Goal: Task Accomplishment & Management: Use online tool/utility

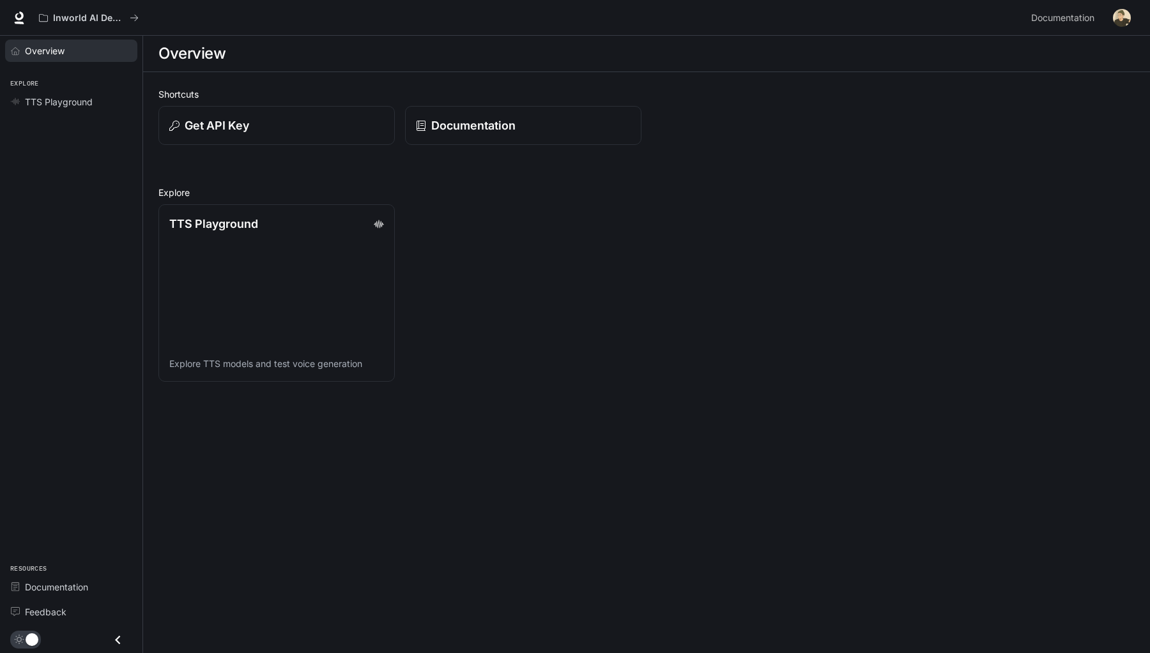
click at [50, 54] on span "Overview" at bounding box center [45, 50] width 40 height 13
click at [72, 100] on span "TTS Playground" at bounding box center [59, 101] width 68 height 13
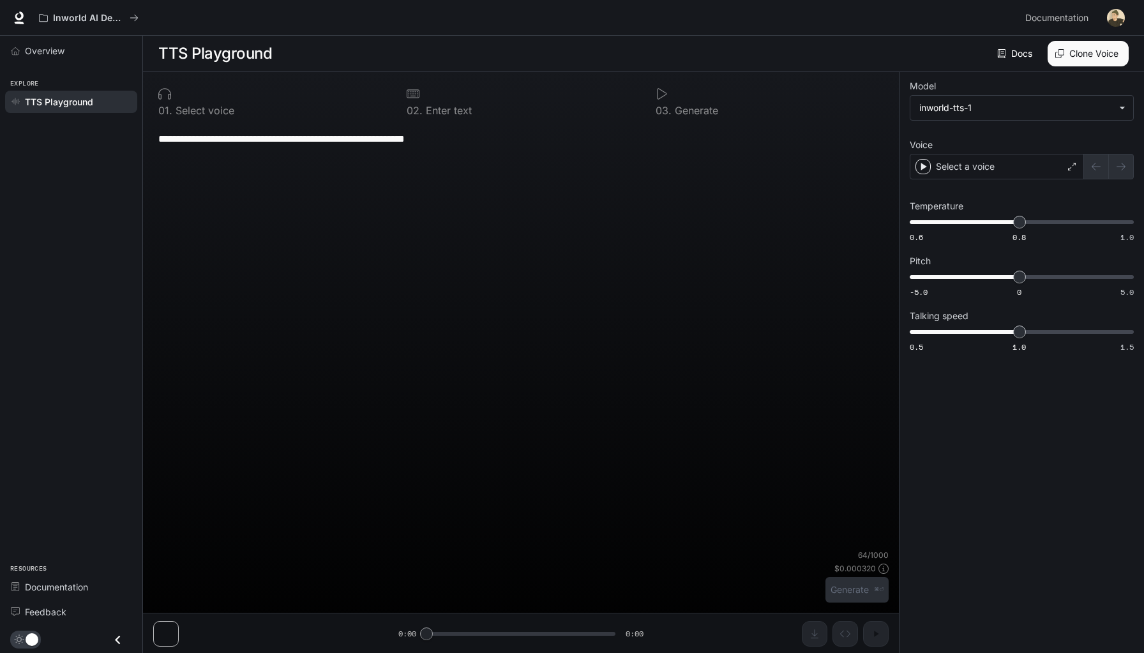
type textarea "**********"
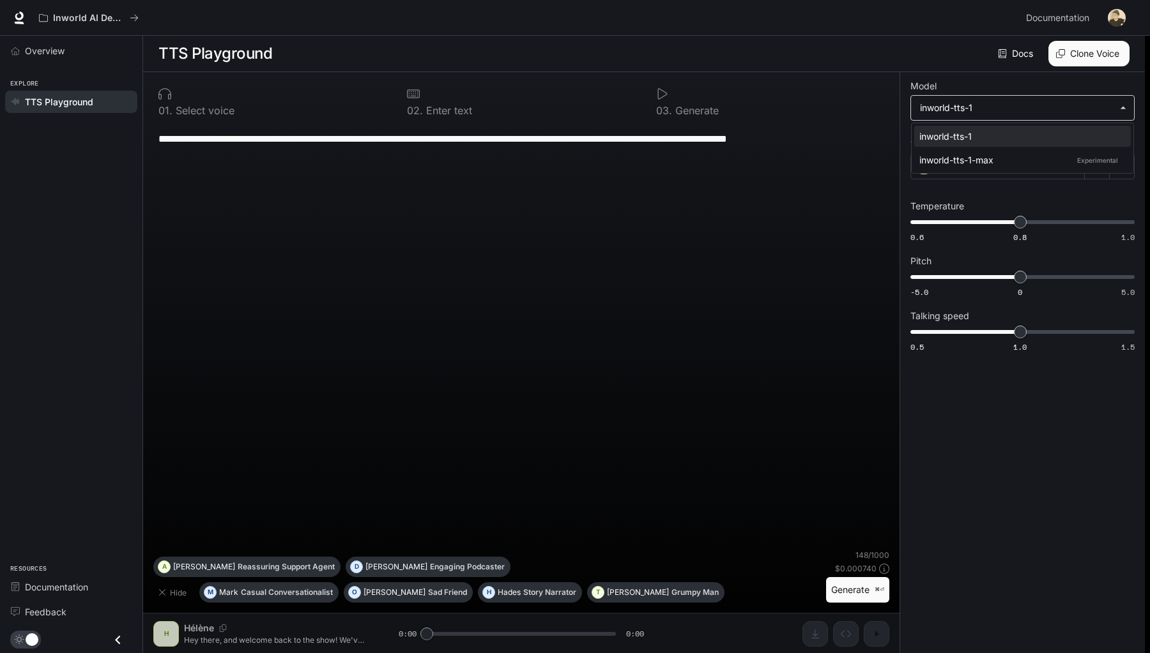
click at [976, 115] on body "**********" at bounding box center [575, 327] width 1150 height 654
click at [976, 156] on div "inworld-tts-1-max Experimental" at bounding box center [1019, 159] width 201 height 13
type input "**********"
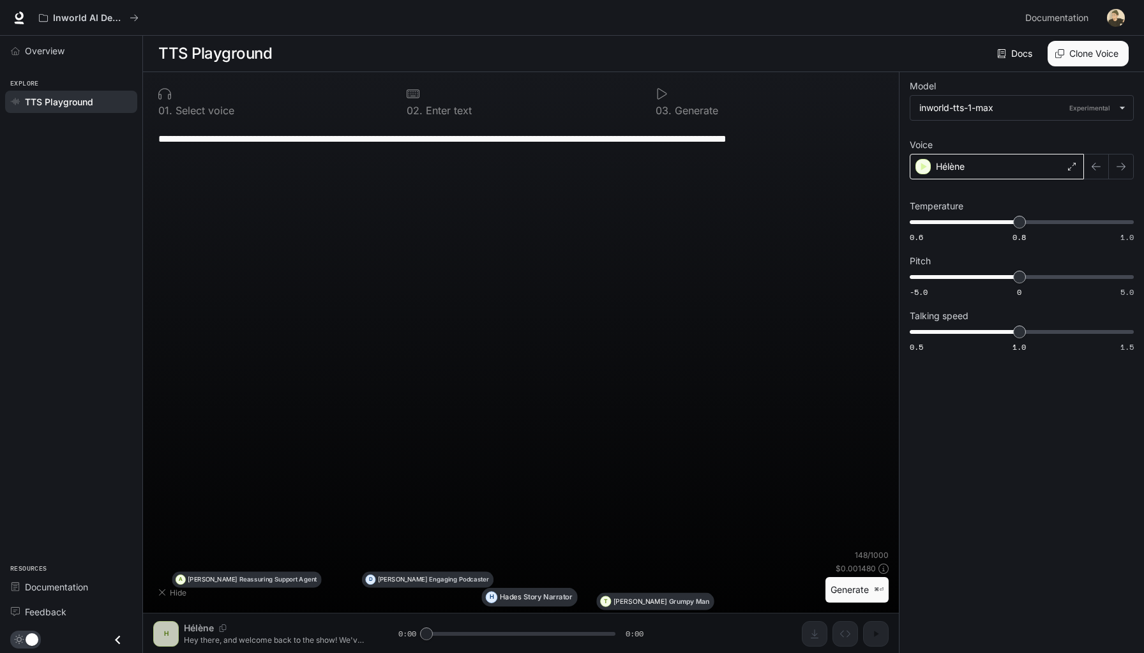
click at [975, 168] on div "Hélène" at bounding box center [997, 167] width 174 height 26
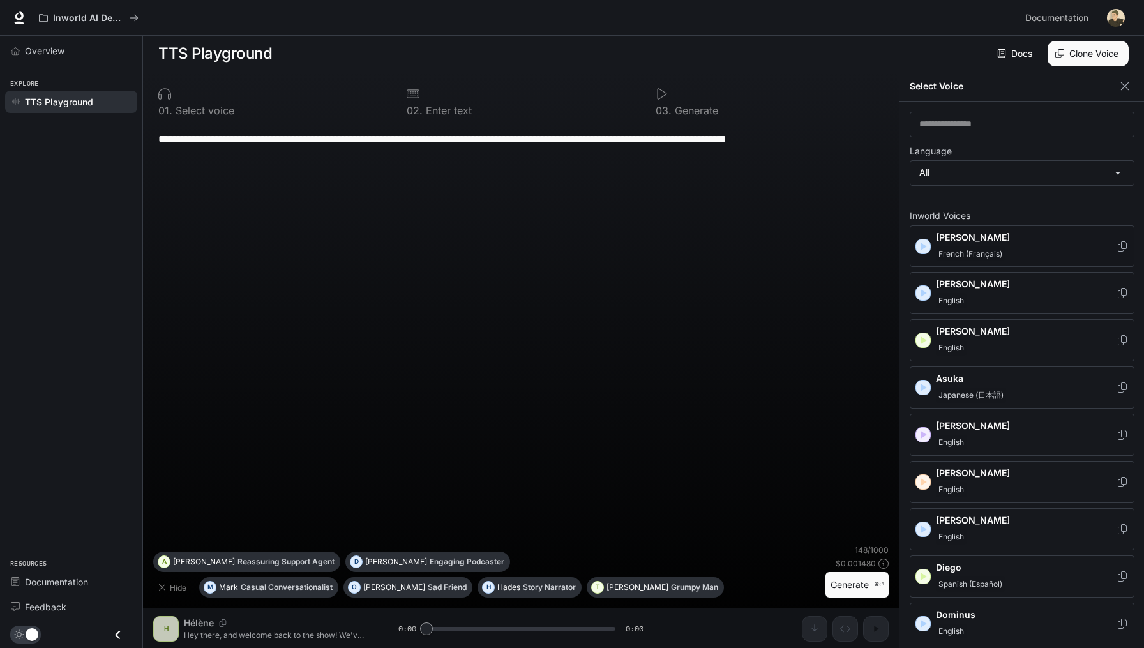
click at [927, 245] on icon "button" at bounding box center [923, 246] width 13 height 13
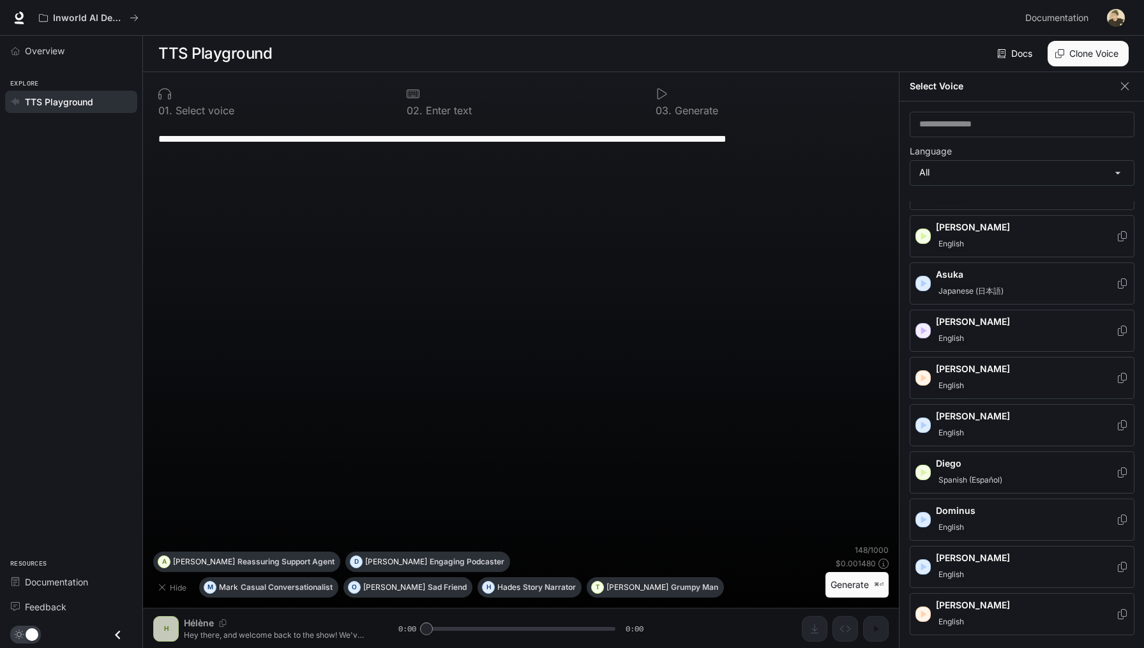
scroll to position [284, 0]
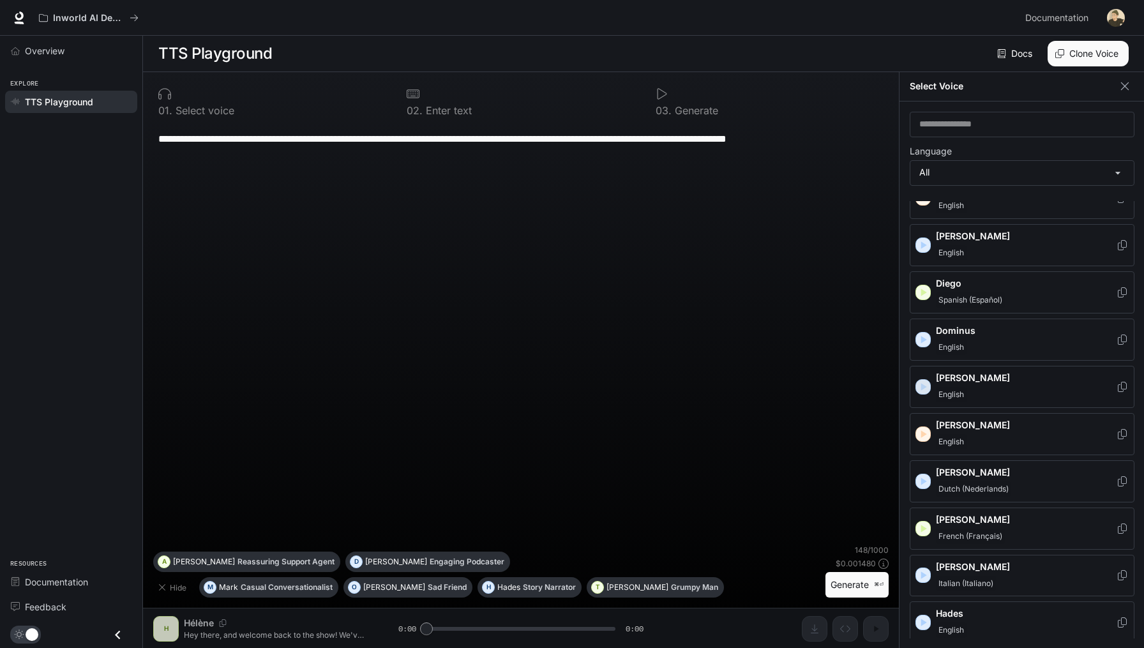
click at [923, 383] on icon "button" at bounding box center [925, 387] width 6 height 8
click at [925, 430] on icon "button" at bounding box center [925, 434] width 6 height 8
click at [922, 525] on icon "button" at bounding box center [925, 529] width 6 height 8
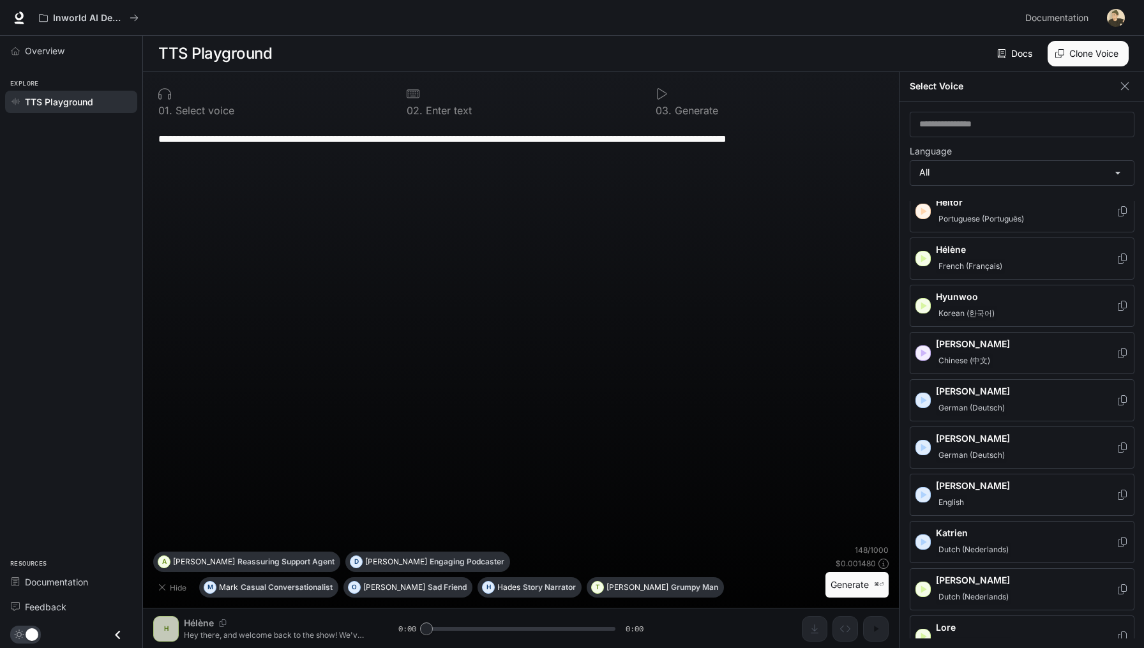
scroll to position [743, 0]
click at [926, 488] on icon "button" at bounding box center [923, 494] width 13 height 13
click at [923, 538] on icon "button" at bounding box center [925, 542] width 6 height 8
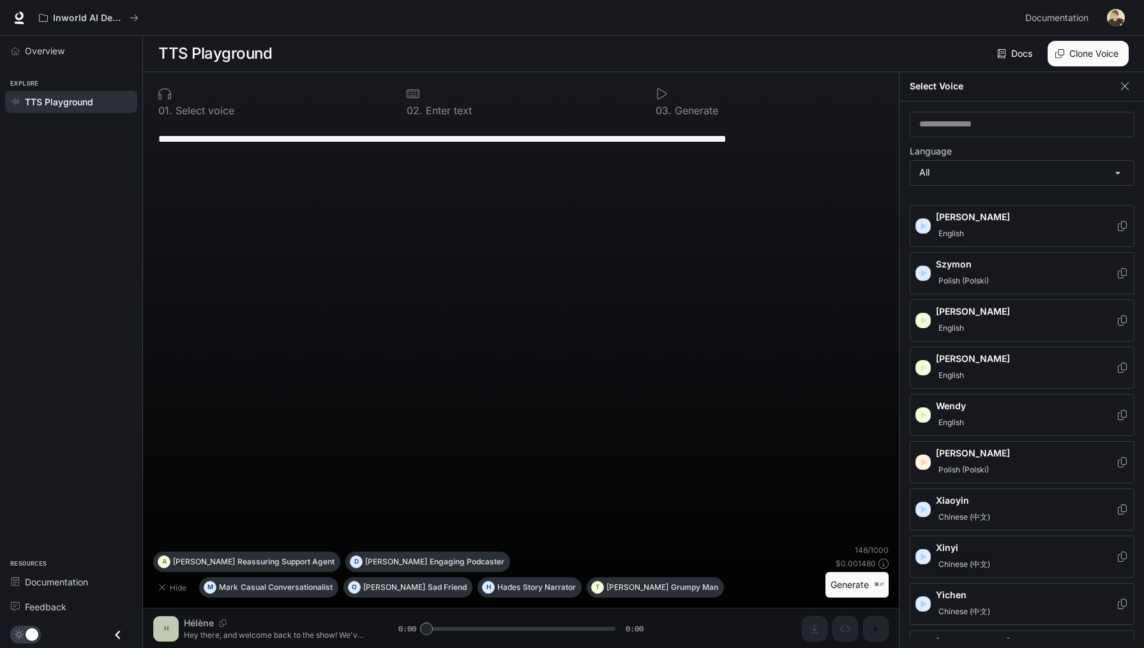
scroll to position [1908, 0]
click at [920, 551] on icon "button" at bounding box center [923, 557] width 13 height 13
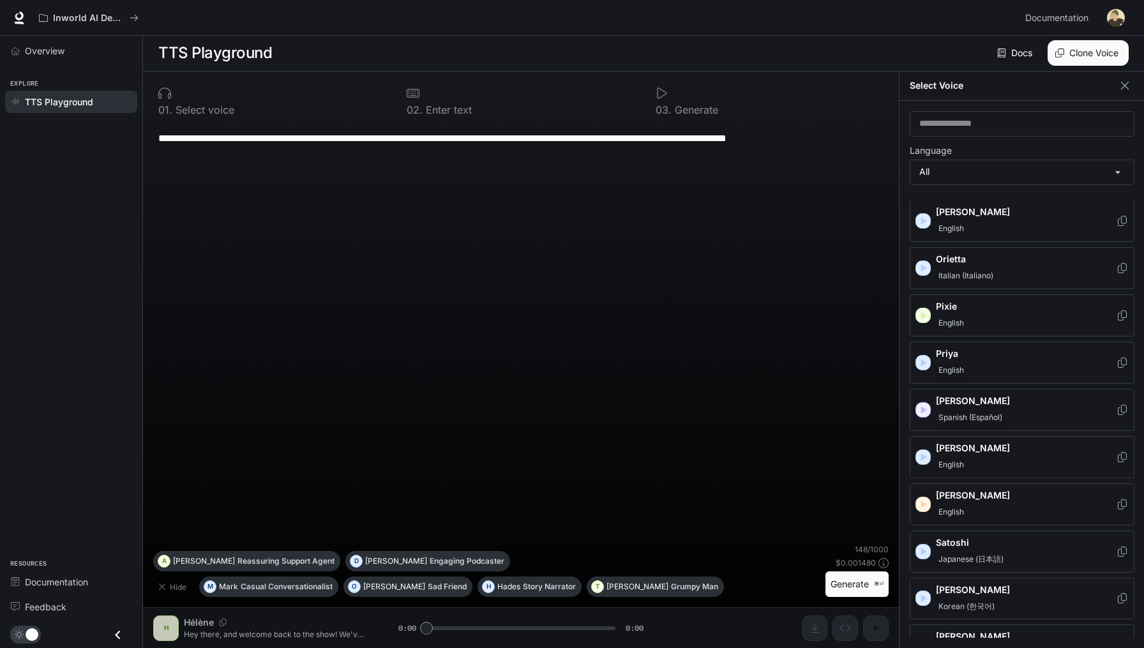
scroll to position [1401, 0]
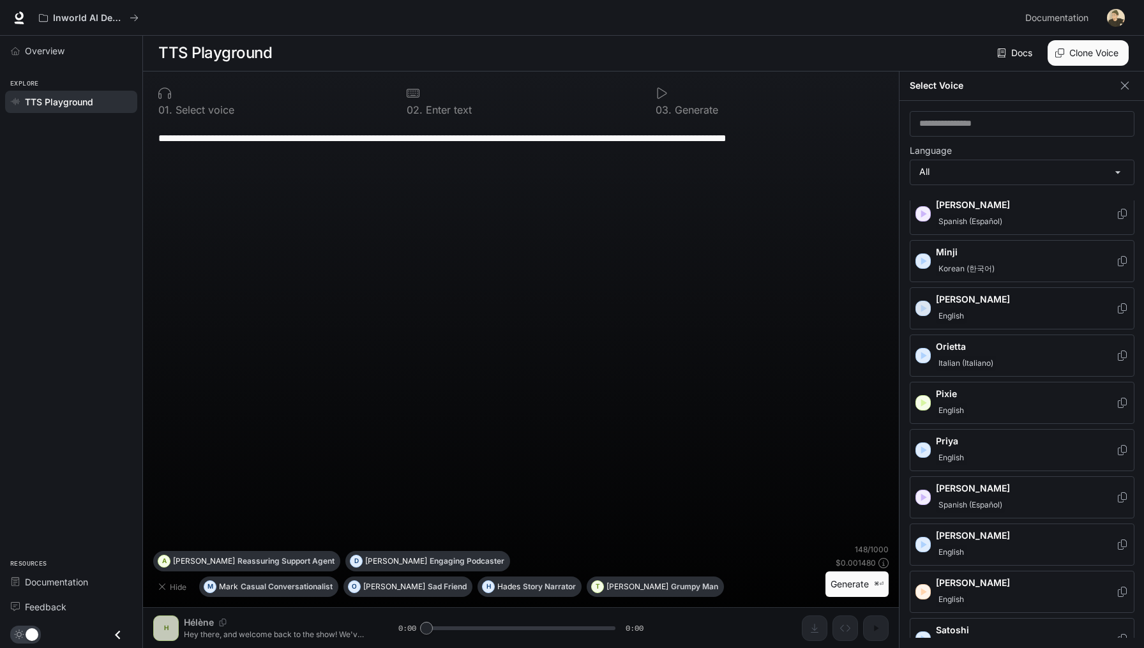
click at [921, 302] on icon "button" at bounding box center [923, 308] width 13 height 13
click at [1019, 308] on div "English" at bounding box center [1026, 315] width 180 height 15
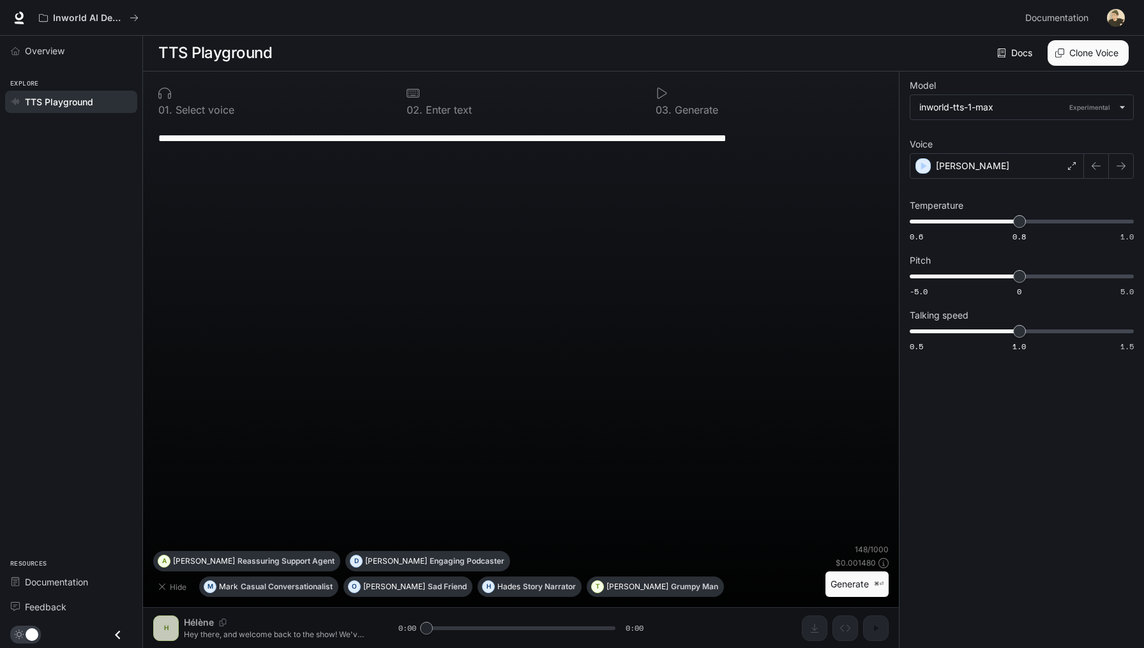
scroll to position [1, 0]
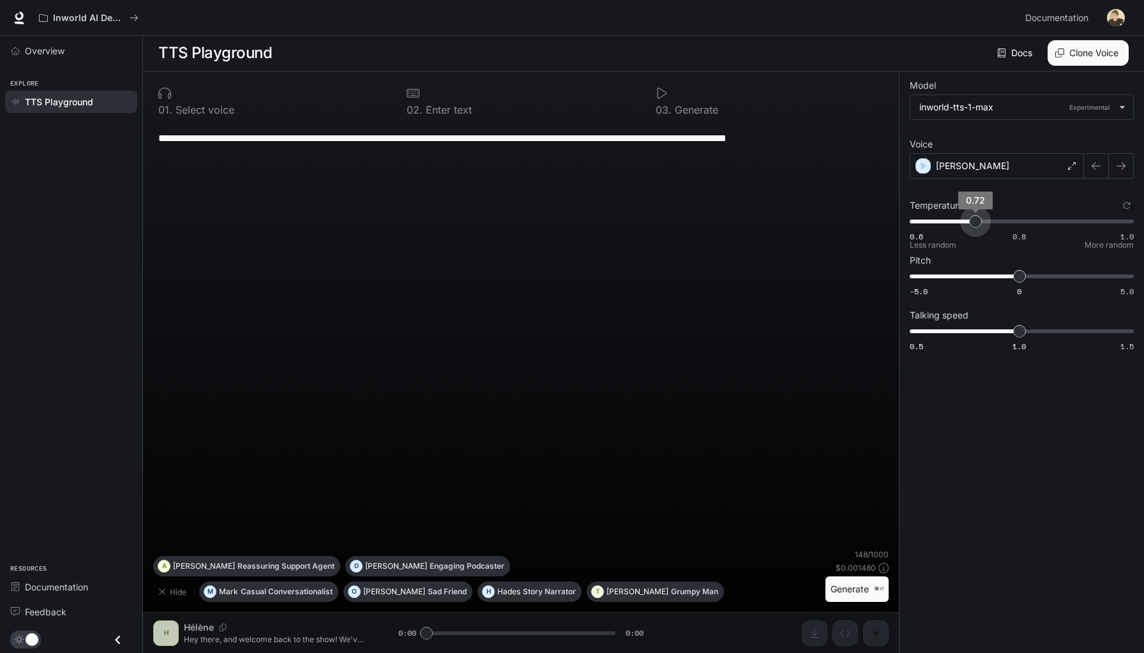
drag, startPoint x: 1024, startPoint y: 222, endPoint x: 975, endPoint y: 223, distance: 49.8
click at [975, 223] on span "0.72" at bounding box center [975, 221] width 13 height 13
type input "****"
click at [986, 218] on span "0.74" at bounding box center [986, 221] width 13 height 13
click at [524, 133] on textarea "**********" at bounding box center [520, 138] width 725 height 15
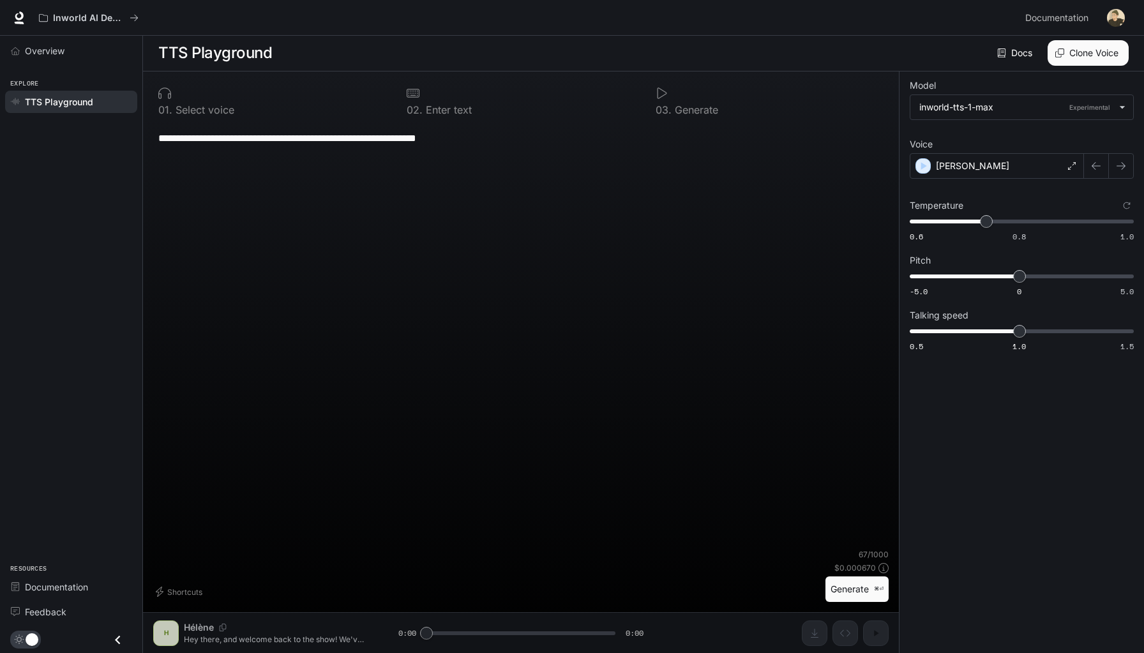
type textarea "**********"
click at [850, 596] on button "Generate ⌘⏎" at bounding box center [857, 590] width 63 height 26
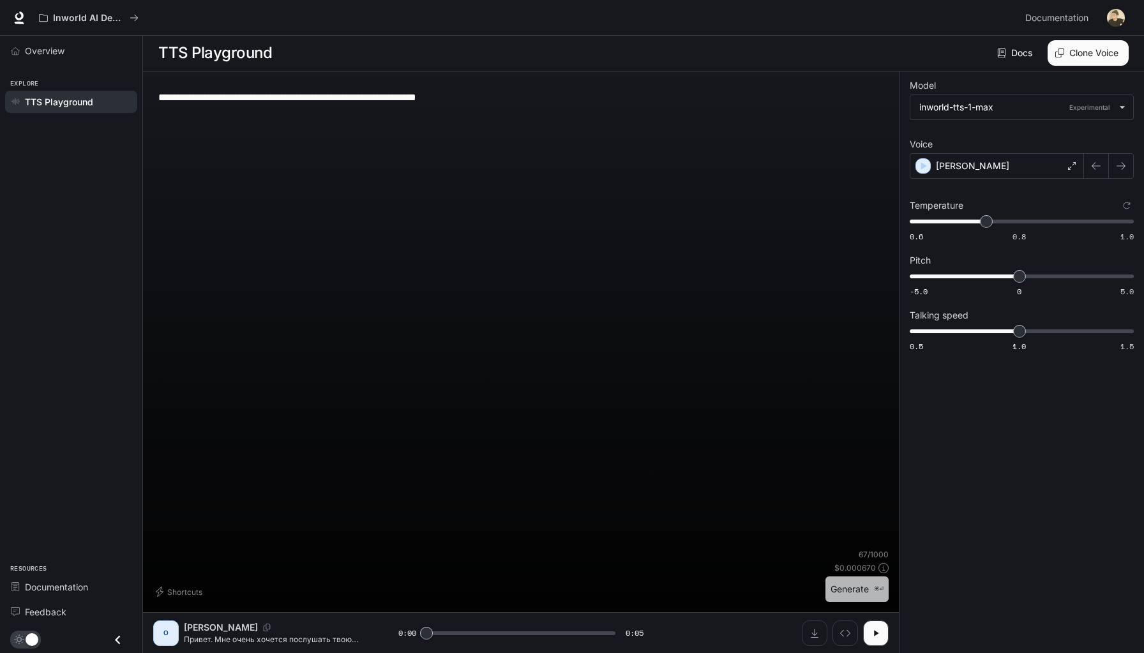
click at [844, 596] on button "Generate ⌘⏎" at bounding box center [857, 590] width 63 height 26
type input "*"
click at [1047, 164] on div "Olivia" at bounding box center [997, 166] width 174 height 26
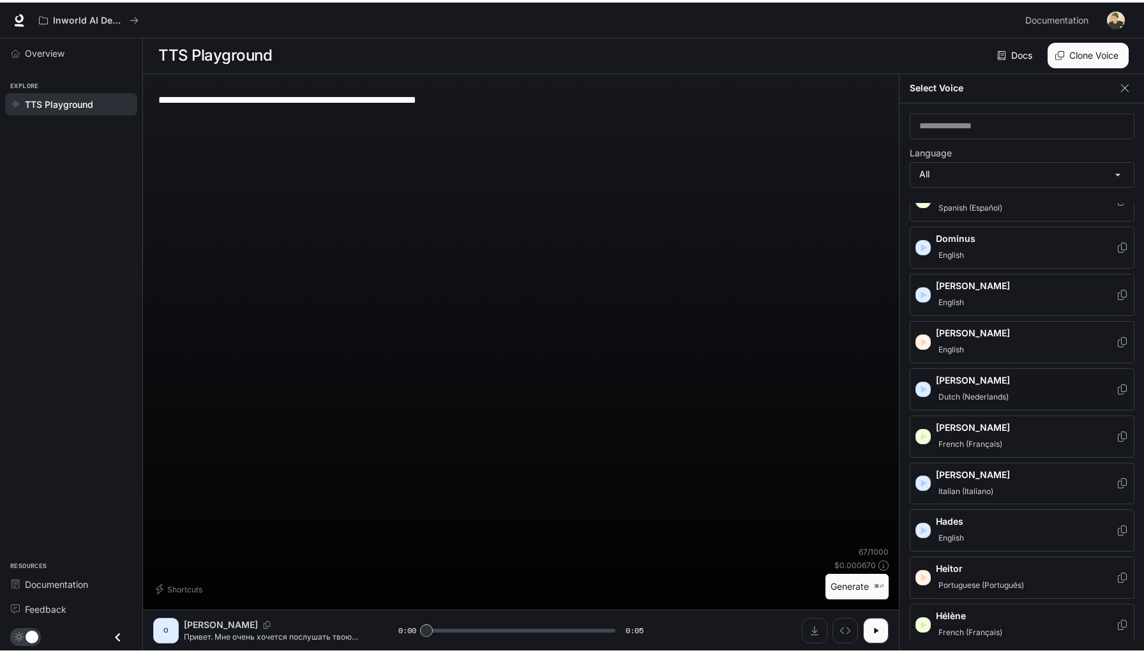
scroll to position [372, 0]
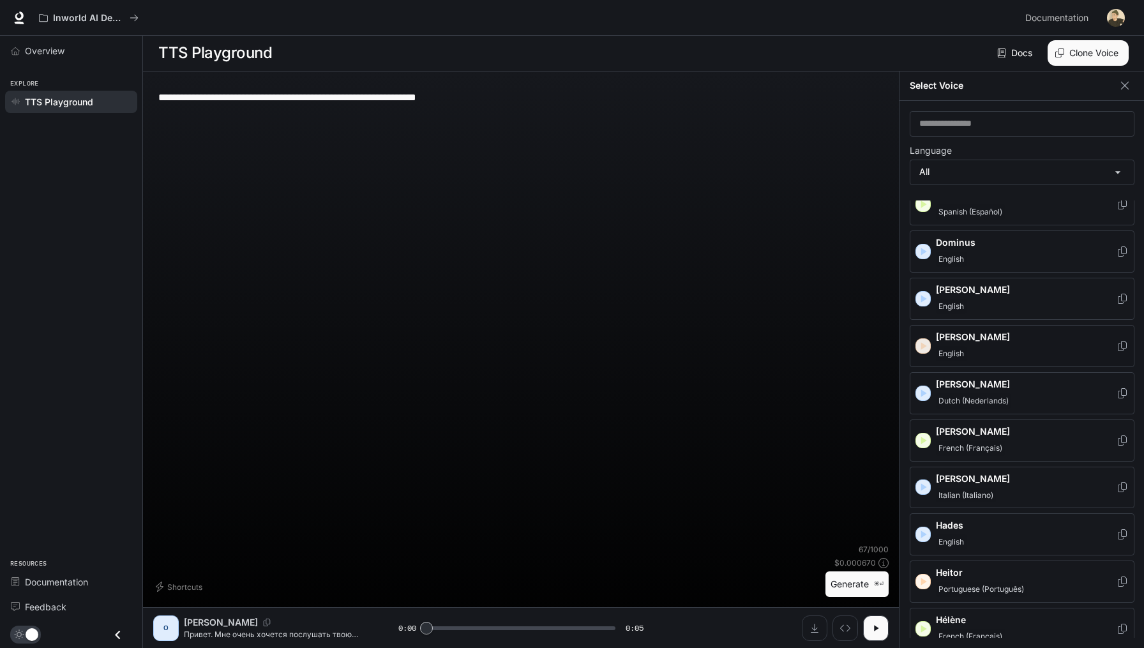
click at [922, 342] on icon "button" at bounding box center [925, 346] width 6 height 8
click at [1021, 346] on div "English" at bounding box center [1026, 353] width 180 height 15
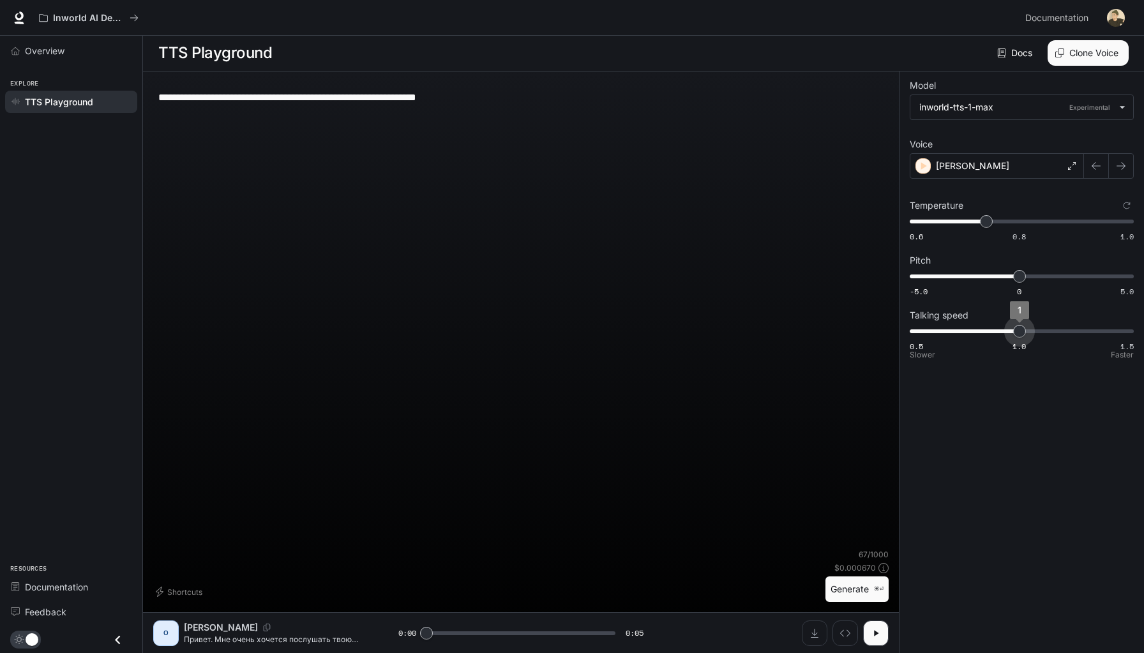
type input "***"
drag, startPoint x: 1022, startPoint y: 333, endPoint x: 1070, endPoint y: 333, distance: 48.5
click at [1070, 333] on span "1.2" at bounding box center [1063, 331] width 13 height 13
click at [859, 581] on button "Generate ⌘⏎" at bounding box center [857, 590] width 63 height 26
click at [857, 594] on button "Generate ⌘⏎" at bounding box center [857, 590] width 63 height 26
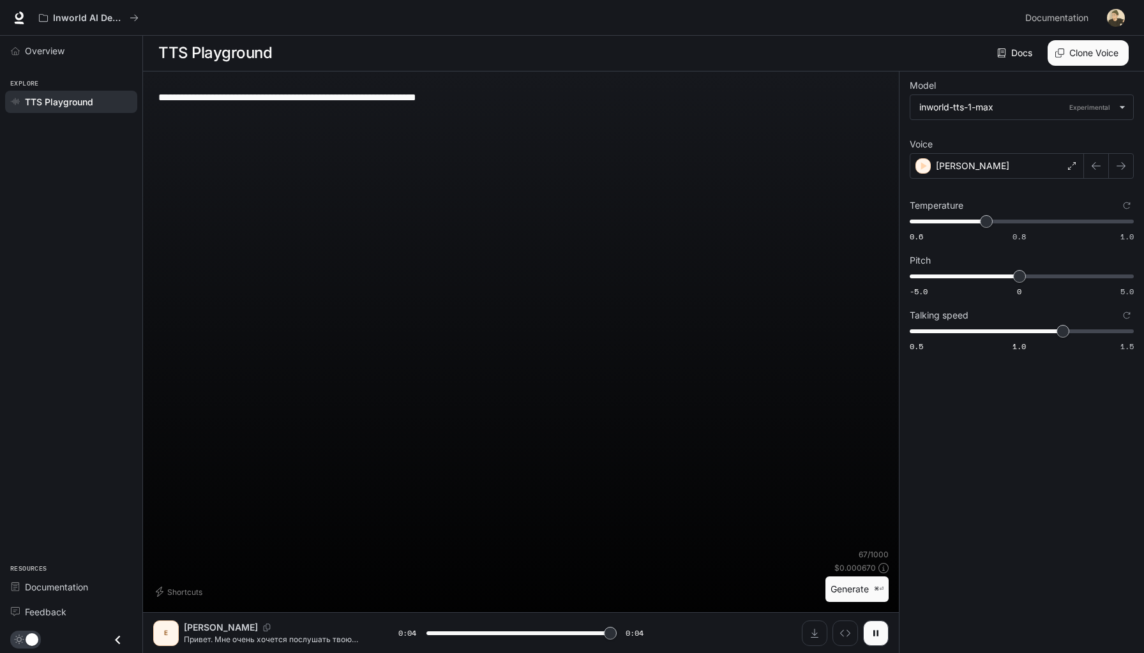
type input "*"
click at [18, 15] on icon at bounding box center [19, 17] width 13 height 13
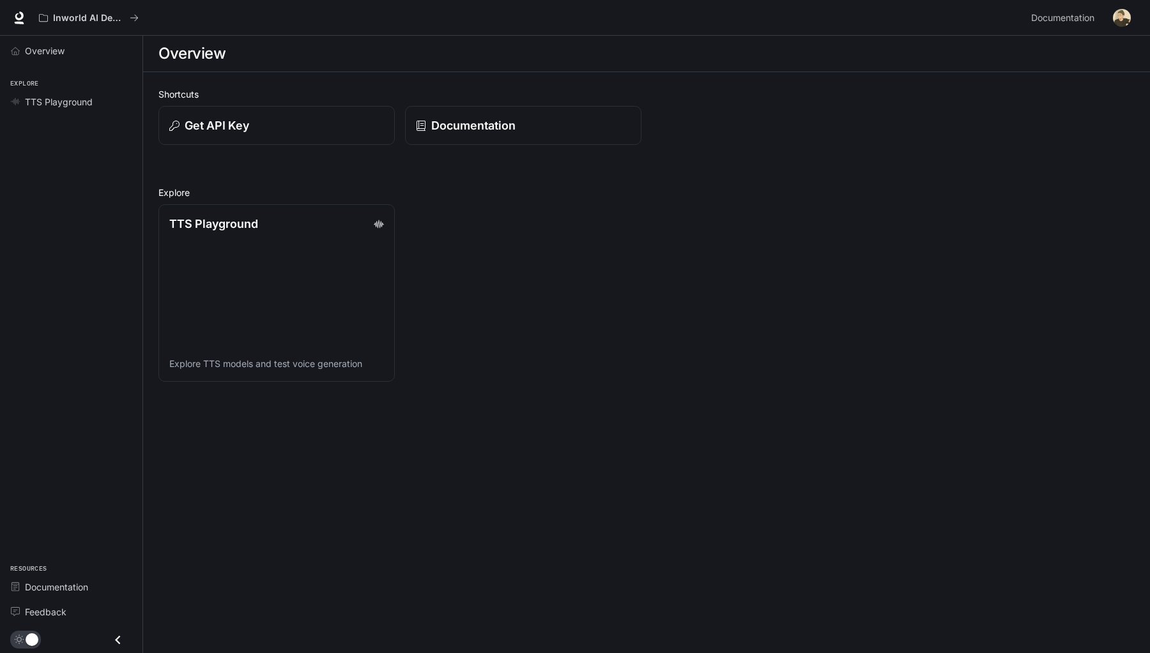
click at [114, 638] on icon "Close drawer" at bounding box center [117, 640] width 17 height 17
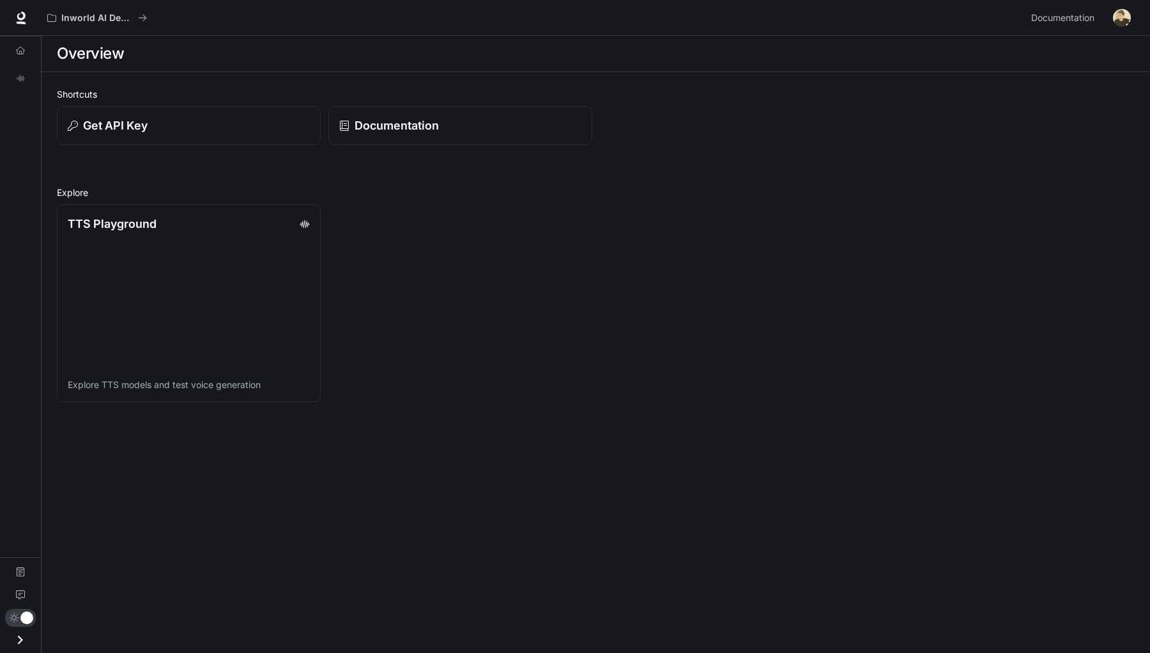
click at [17, 642] on icon "Open drawer" at bounding box center [19, 640] width 17 height 17
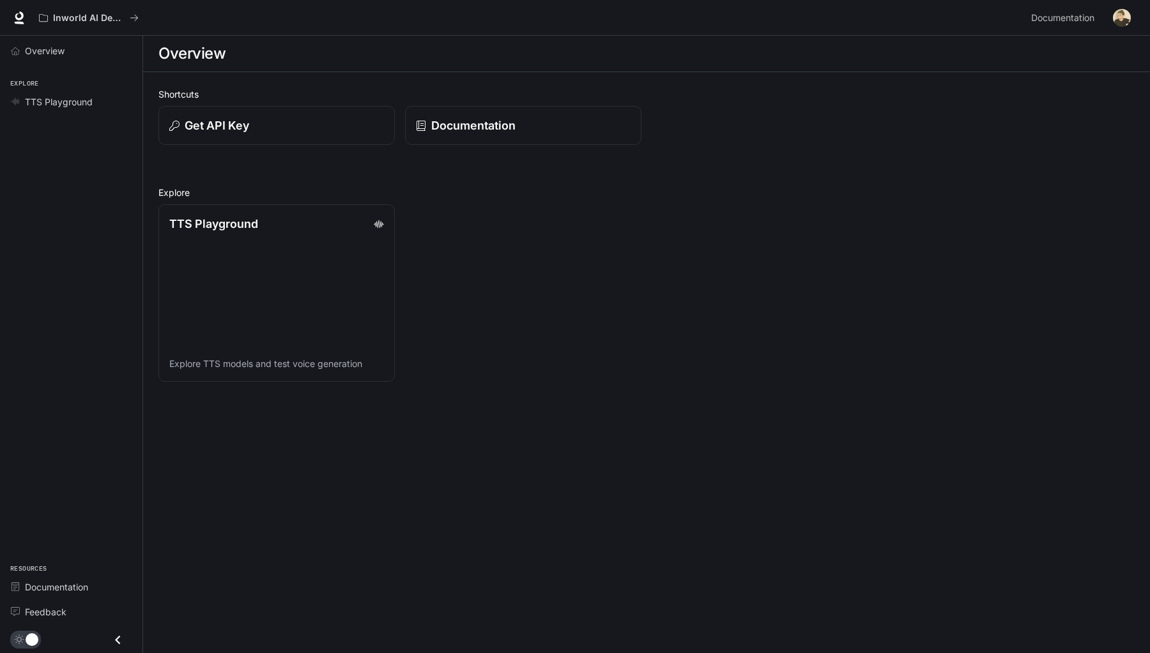
click at [1129, 12] on img "button" at bounding box center [1121, 18] width 18 height 18
click at [978, 95] on span "Billing" at bounding box center [1041, 94] width 165 height 13
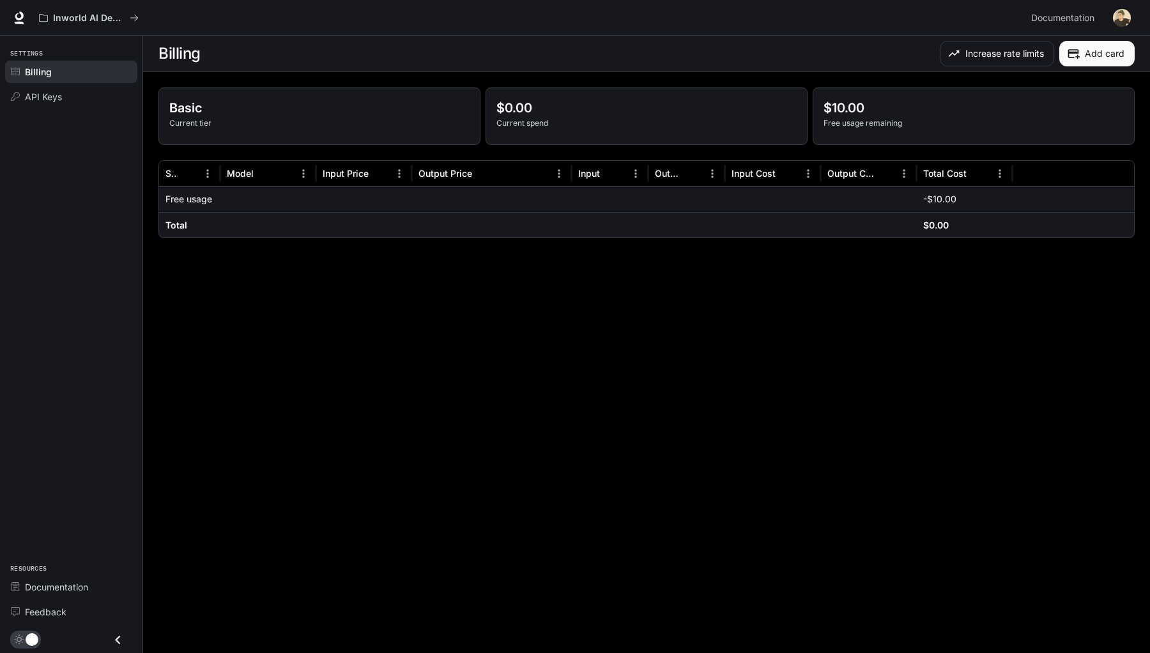
click at [724, 42] on div "Increase rate limits Add card" at bounding box center [891, 54] width 485 height 26
click at [599, 71] on section "Billing Increase rate limits Add card" at bounding box center [646, 54] width 1006 height 36
click at [27, 94] on span "API Keys" at bounding box center [43, 96] width 37 height 13
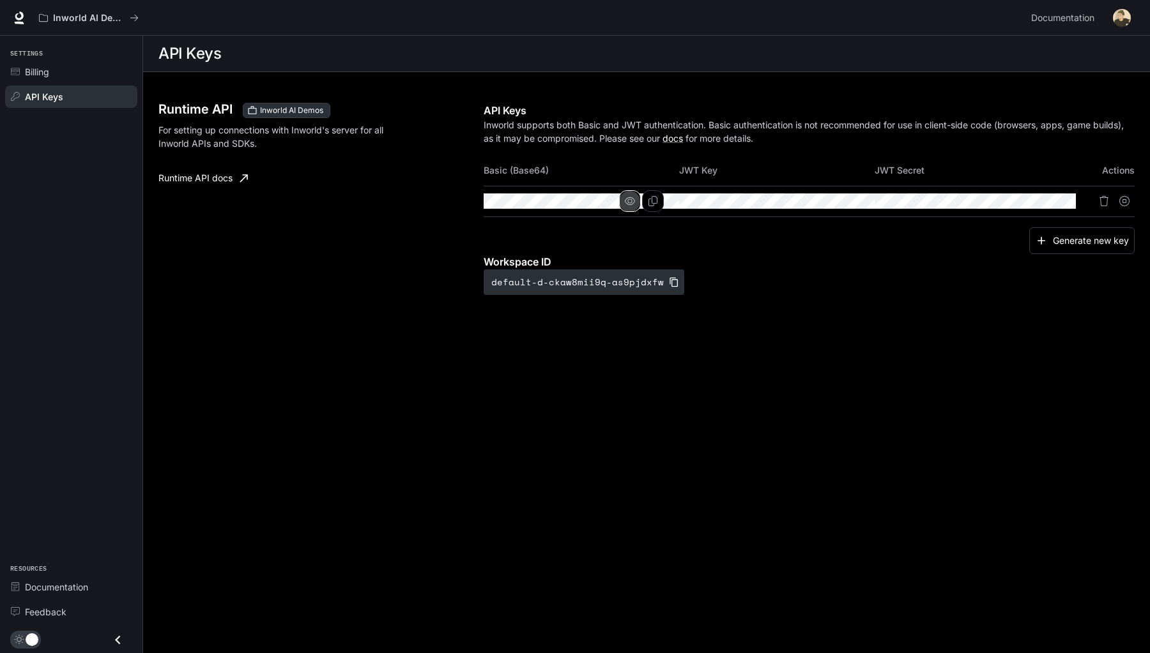
click at [635, 201] on icon "button" at bounding box center [630, 201] width 10 height 10
click at [635, 199] on icon "button" at bounding box center [630, 201] width 10 height 10
click at [49, 65] on span "Billing" at bounding box center [37, 71] width 24 height 13
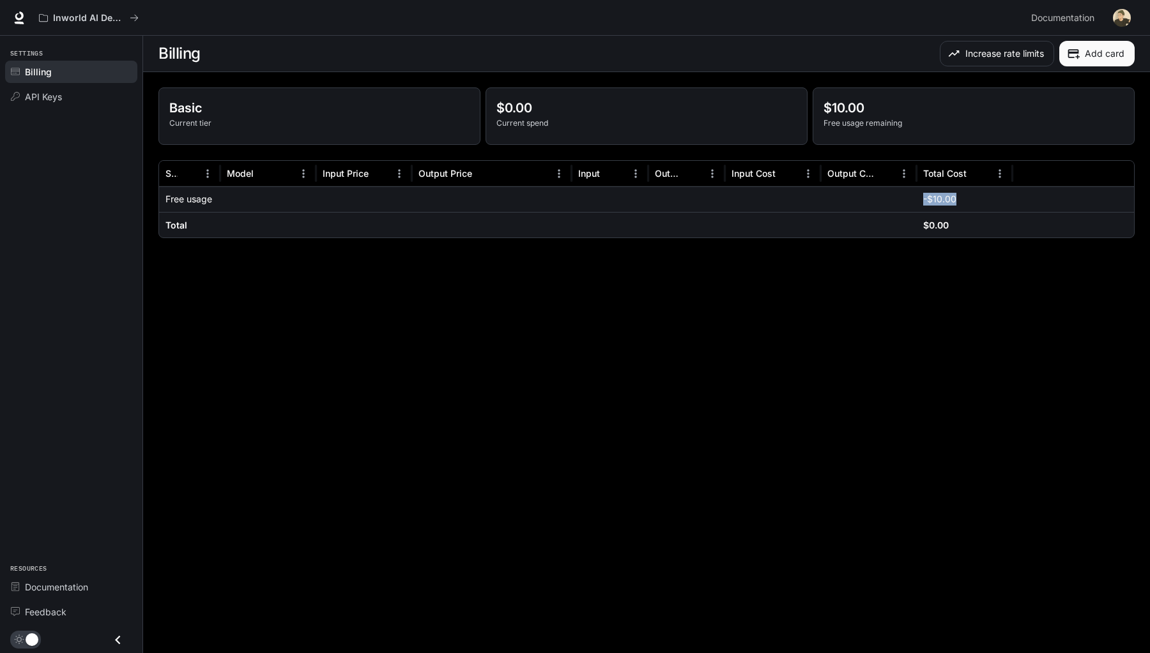
drag, startPoint x: 922, startPoint y: 197, endPoint x: 982, endPoint y: 197, distance: 59.4
click at [982, 197] on div "-$10.00" at bounding box center [964, 199] width 96 height 26
click at [941, 266] on main "Billing Increase rate limits Add card Basic Current tier $0.00 Current spend $1…" at bounding box center [646, 345] width 1006 height 618
click at [936, 264] on main "Billing Increase rate limits Add card Basic Current tier $0.00 Current spend $1…" at bounding box center [646, 345] width 1006 height 618
click at [1064, 14] on span "Documentation" at bounding box center [1062, 18] width 63 height 16
